Goal: Find specific page/section: Find specific page/section

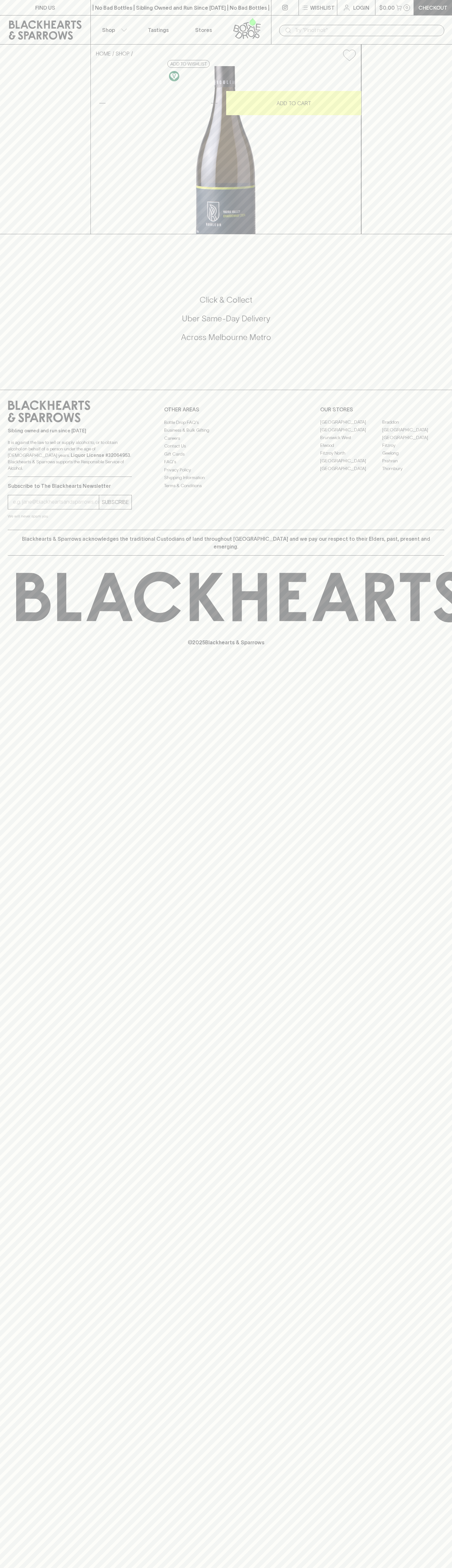
click at [413, 434] on link "[GEOGRAPHIC_DATA]" at bounding box center [413, 430] width 62 height 8
click at [21, 23] on icon at bounding box center [45, 30] width 81 height 19
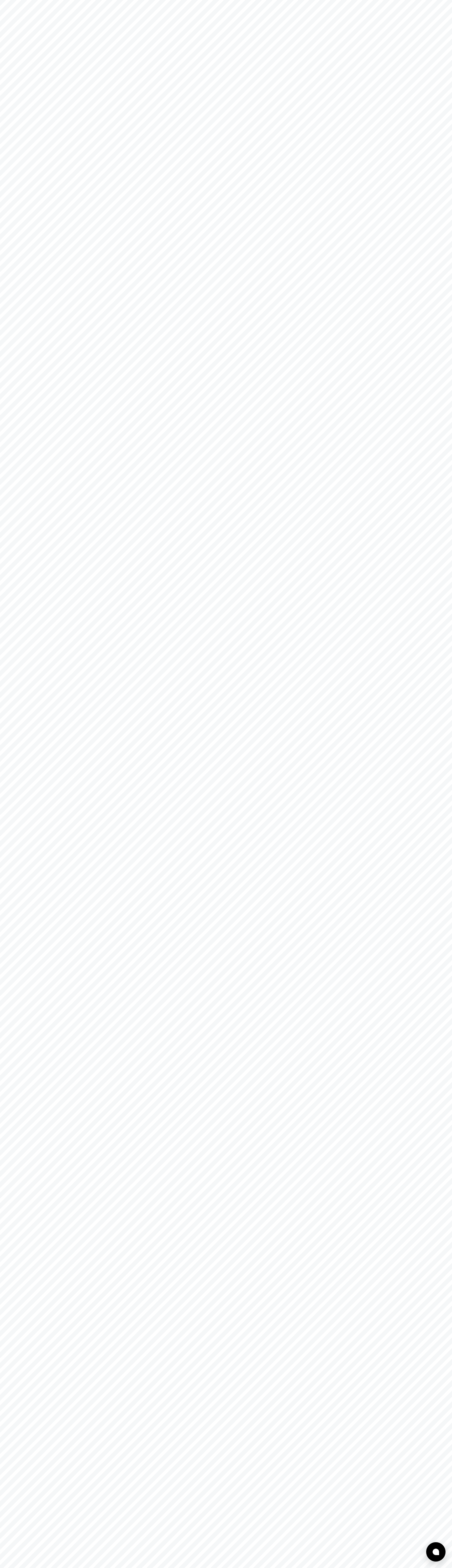
click at [426, 0] on html at bounding box center [226, 0] width 452 height 0
click at [180, 0] on html at bounding box center [226, 0] width 452 height 0
click at [27, 0] on html at bounding box center [226, 0] width 452 height 0
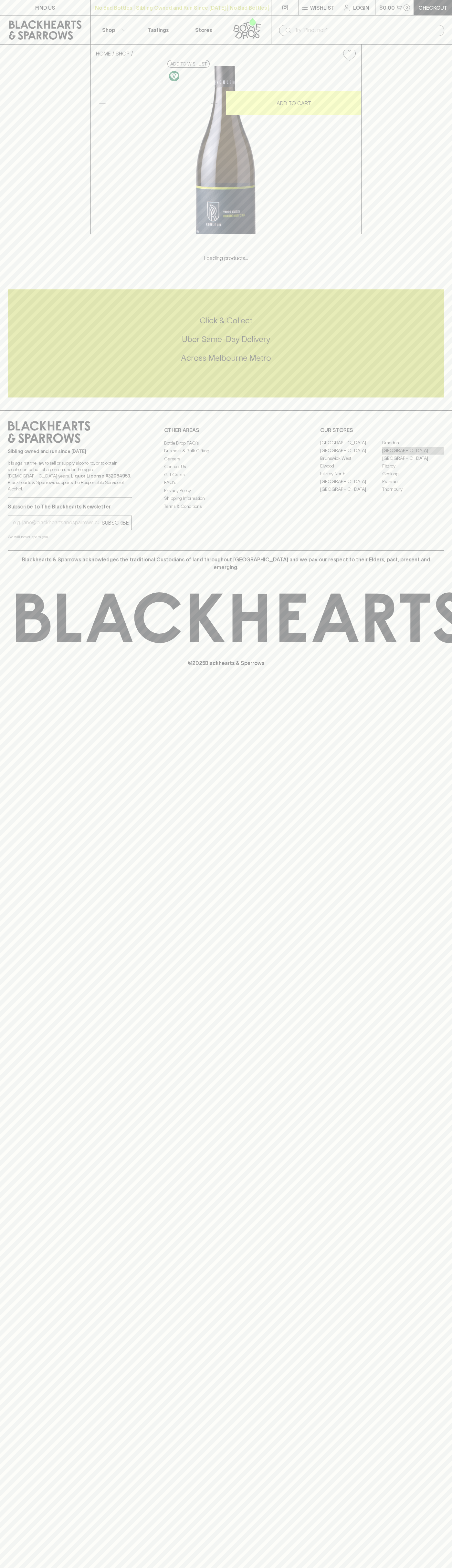
click at [413, 455] on link "[GEOGRAPHIC_DATA]" at bounding box center [413, 450] width 62 height 8
